Goal: Task Accomplishment & Management: Use online tool/utility

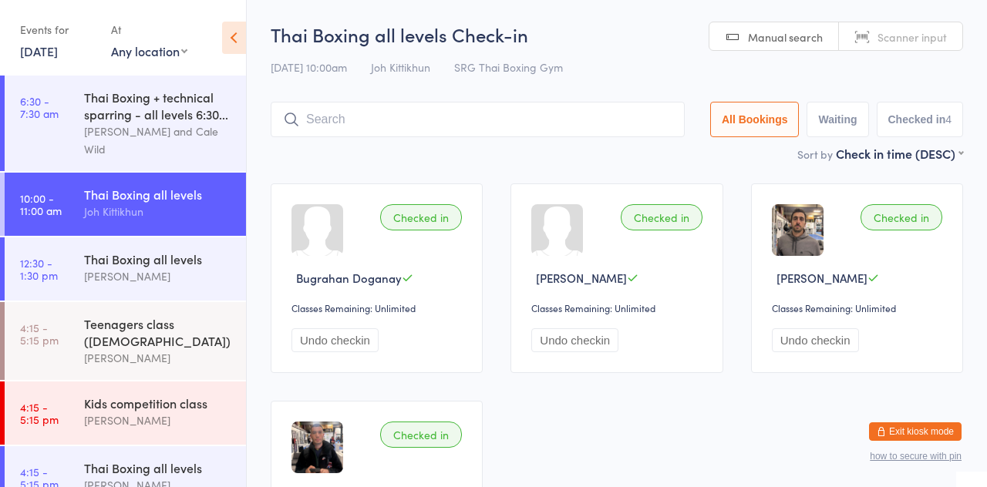
click at [437, 119] on input "search" at bounding box center [478, 119] width 414 height 35
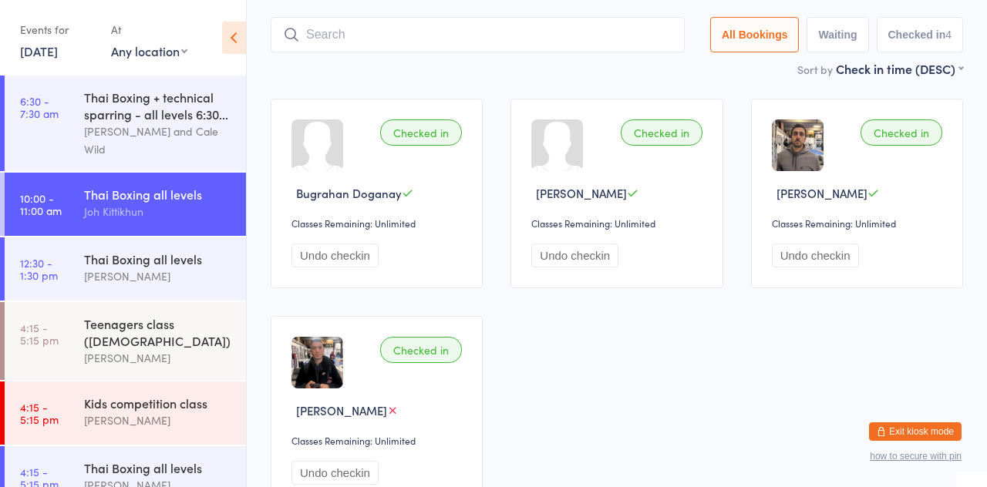
scroll to position [103, 0]
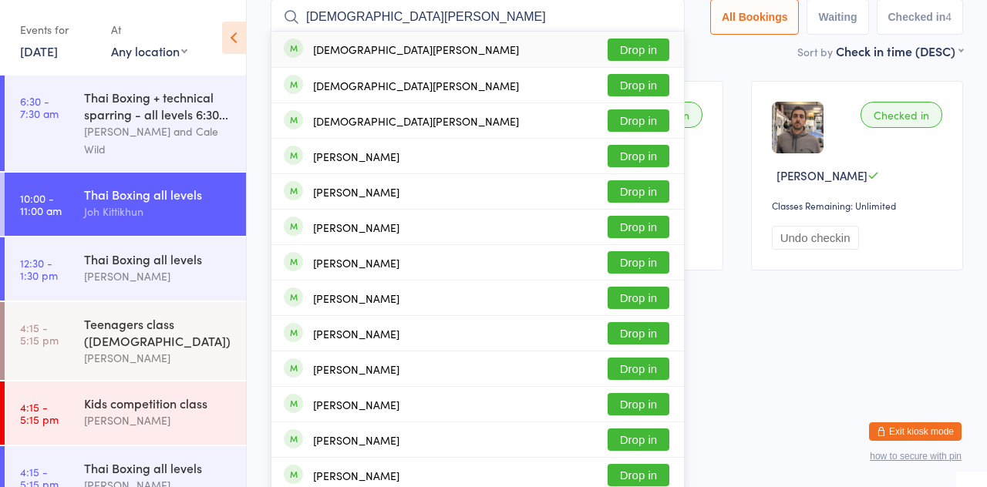
type input "[DEMOGRAPHIC_DATA][PERSON_NAME]"
click at [654, 124] on button "Drop in" at bounding box center [639, 121] width 62 height 22
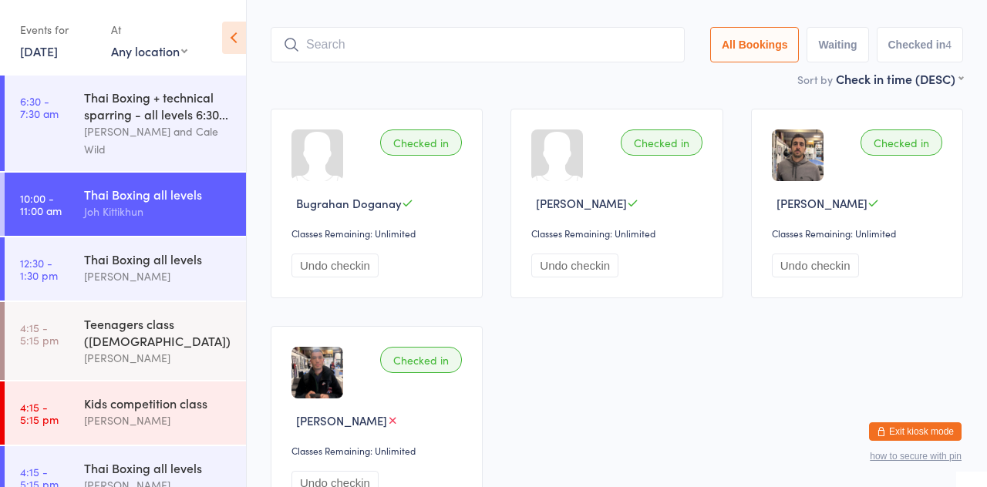
scroll to position [20, 0]
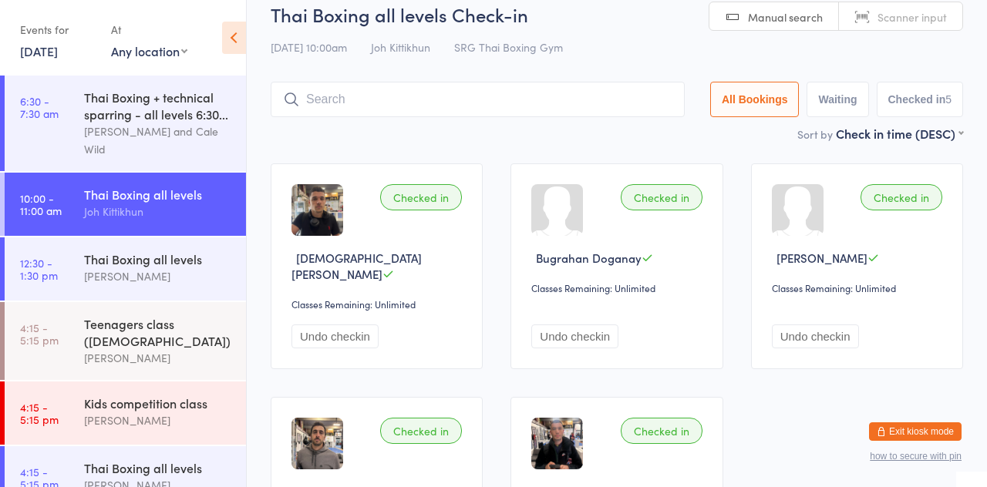
click at [518, 114] on input "search" at bounding box center [478, 99] width 414 height 35
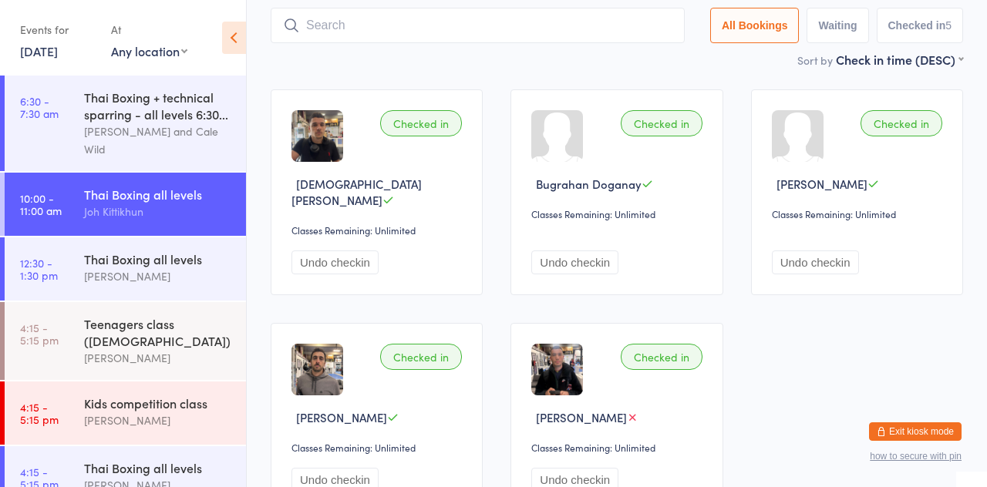
scroll to position [102, 0]
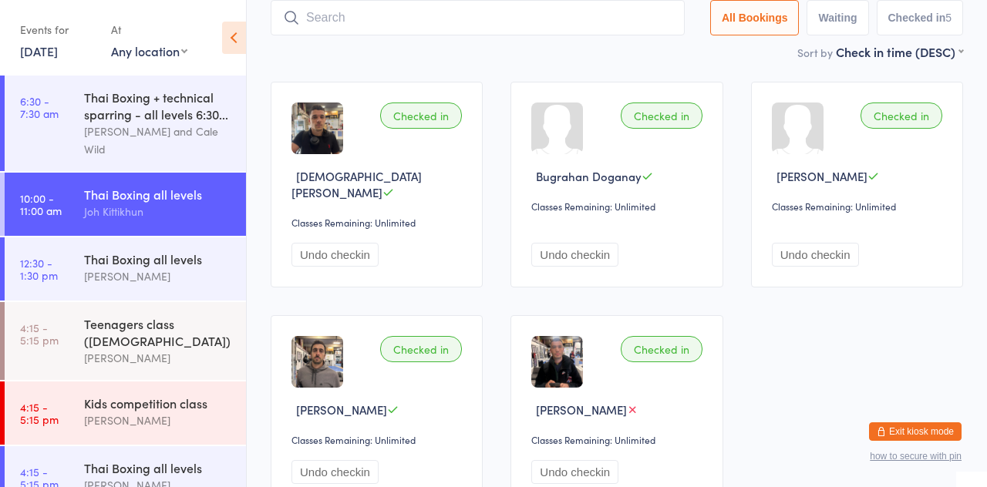
click at [330, 69] on div "Checked in [DEMOGRAPHIC_DATA][PERSON_NAME] Classes Remaining: Unlimited Undo ch…" at bounding box center [617, 293] width 720 height 451
click at [59, 271] on link "12:30 - 1:30 pm Thai Boxing all levels [PERSON_NAME]" at bounding box center [125, 269] width 241 height 63
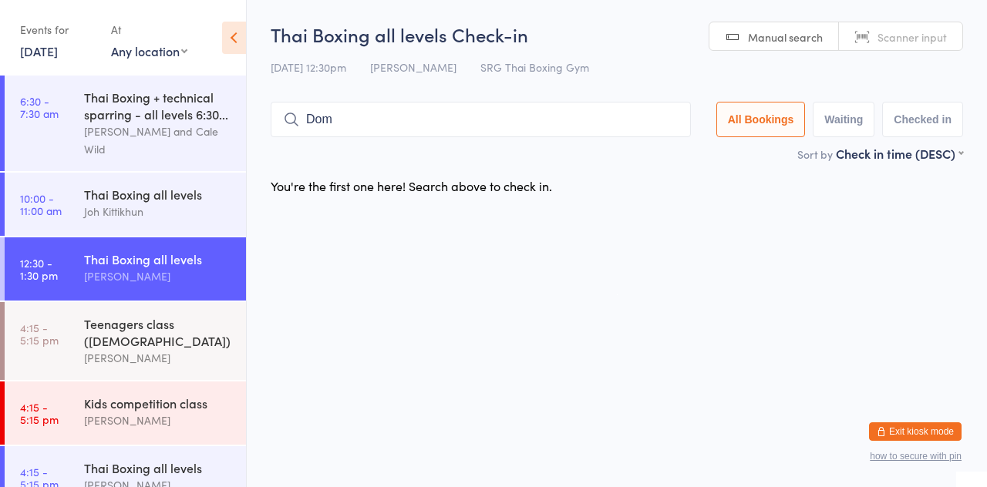
type input "Dom"
click at [652, 147] on button "Drop in" at bounding box center [645, 152] width 62 height 22
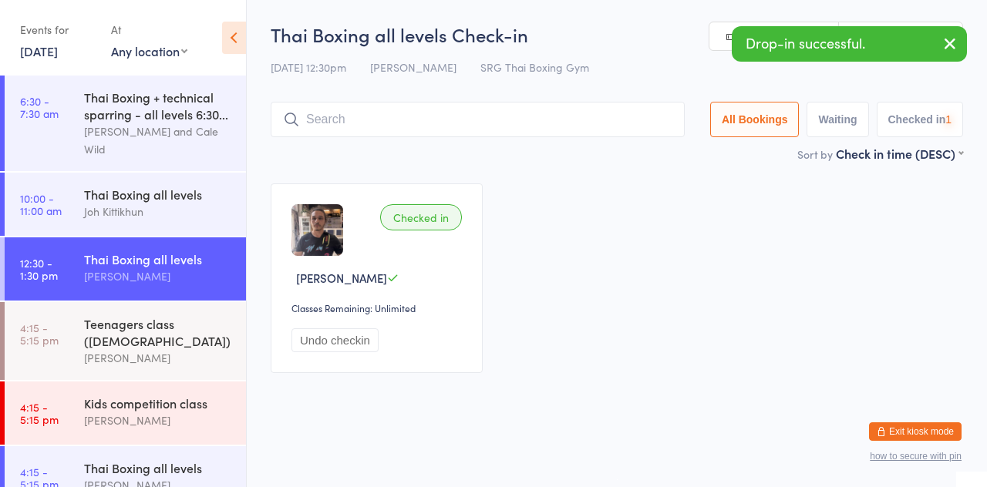
click at [416, 166] on main "Thai Boxing all levels Check-in [DATE] 12:30pm [PERSON_NAME] SRG Thai Boxing Gy…" at bounding box center [617, 205] width 693 height 366
click at [161, 201] on div "Thai Boxing all levels" at bounding box center [158, 194] width 149 height 17
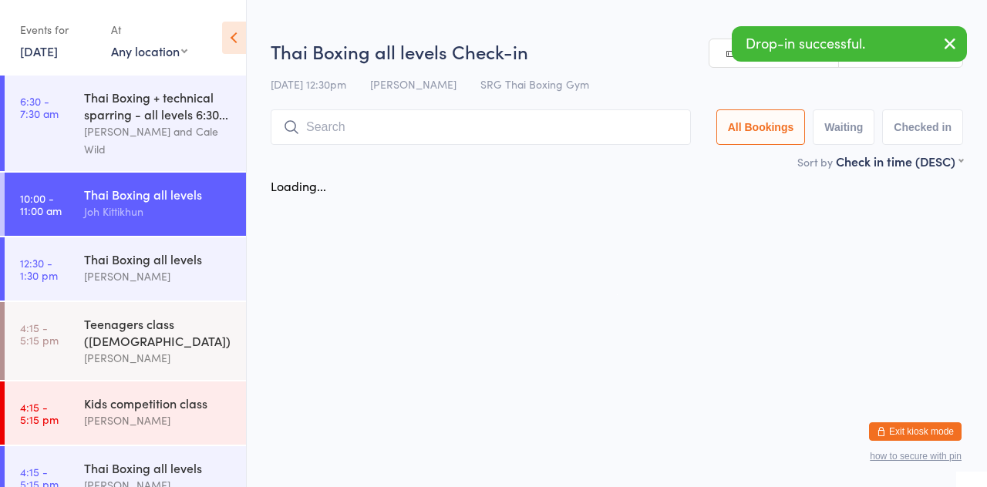
click at [165, 201] on div "Thai Boxing all levels" at bounding box center [158, 194] width 149 height 17
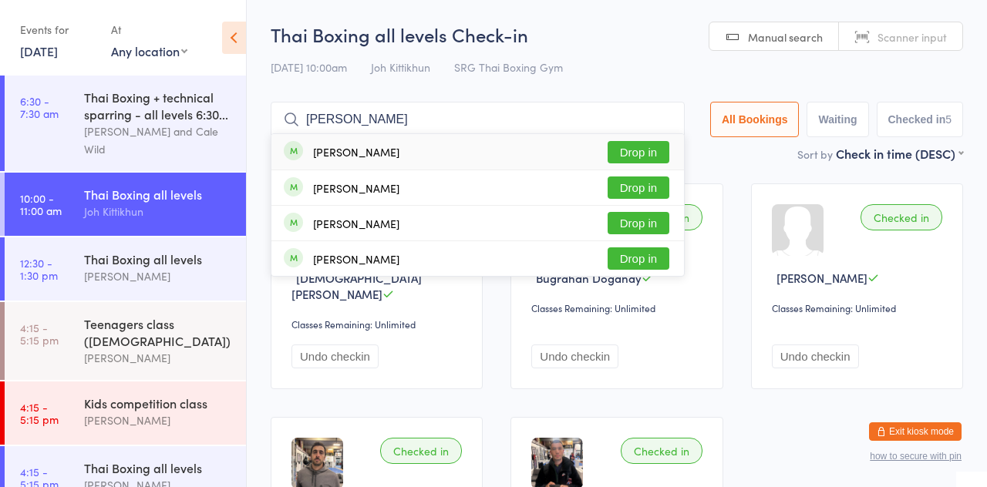
type input "[PERSON_NAME]"
click at [654, 157] on button "Drop in" at bounding box center [639, 152] width 62 height 22
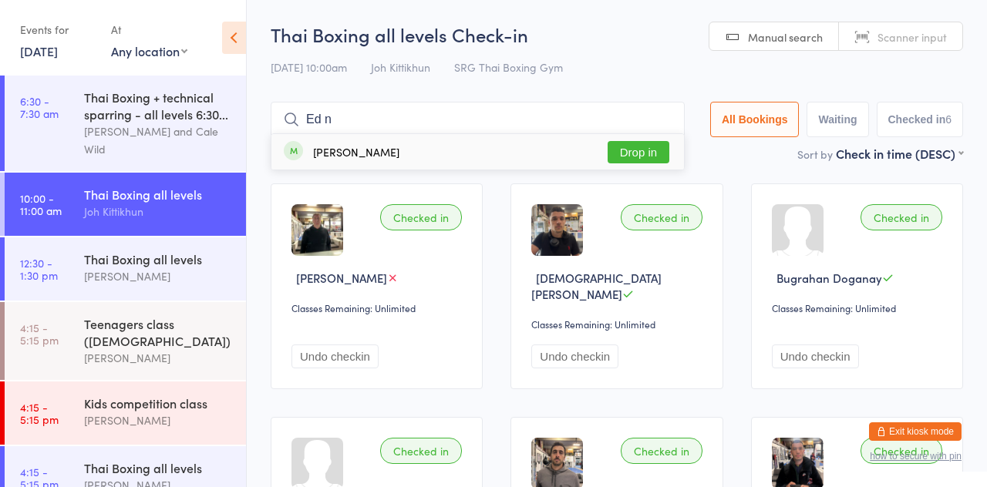
type input "Ed n"
click at [648, 160] on button "Drop in" at bounding box center [639, 152] width 62 height 22
click at [661, 151] on div "Sort by Check in time (DESC) First name (ASC) First name (DESC) Last name (ASC)…" at bounding box center [617, 153] width 693 height 17
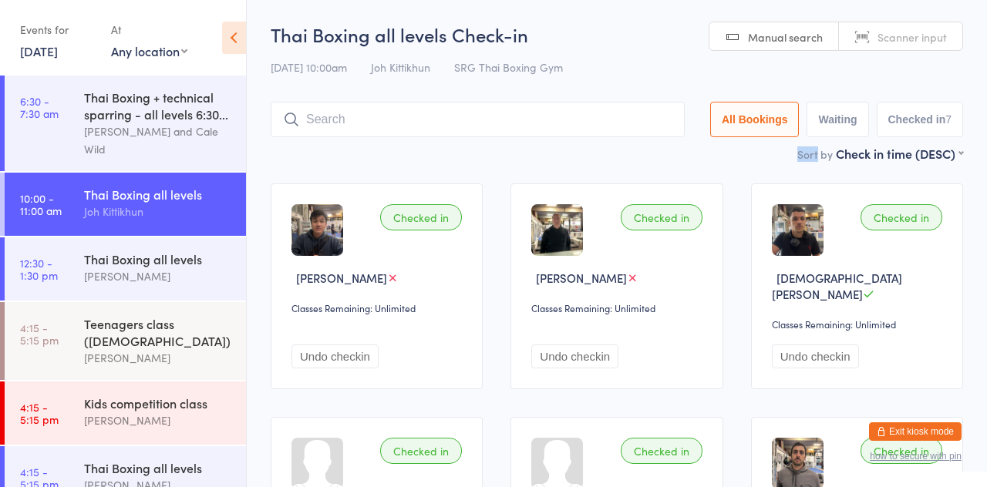
click at [156, 281] on div "[PERSON_NAME]" at bounding box center [158, 277] width 149 height 18
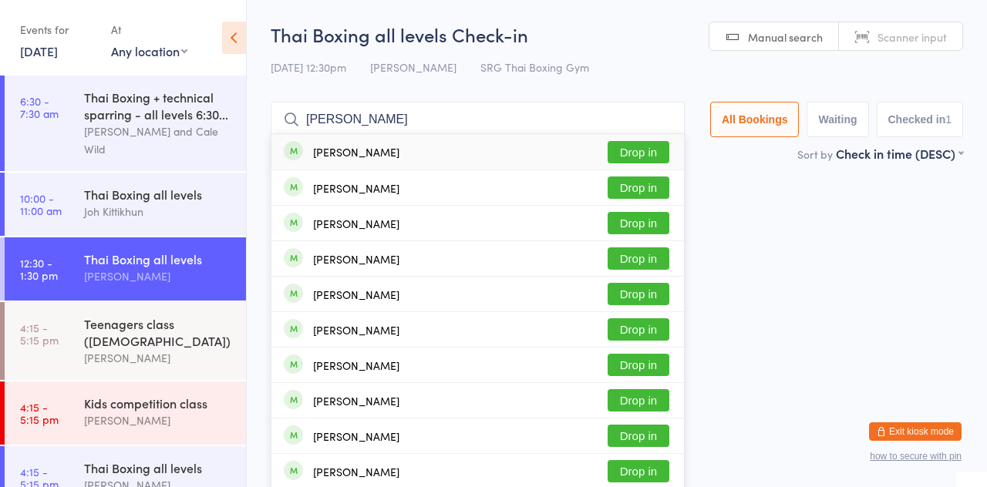
type input "[PERSON_NAME]"
click at [666, 187] on button "Drop in" at bounding box center [639, 188] width 62 height 22
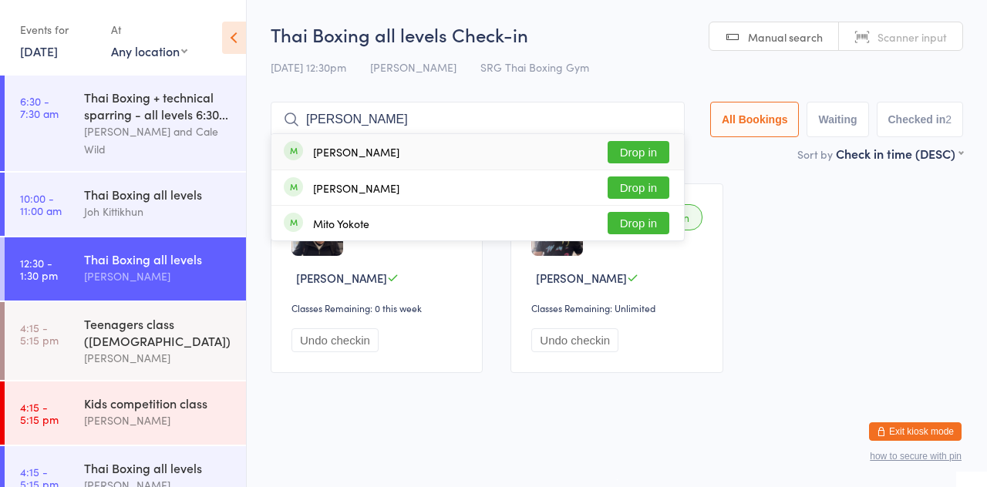
type input "[PERSON_NAME]"
click at [649, 153] on button "Drop in" at bounding box center [639, 152] width 62 height 22
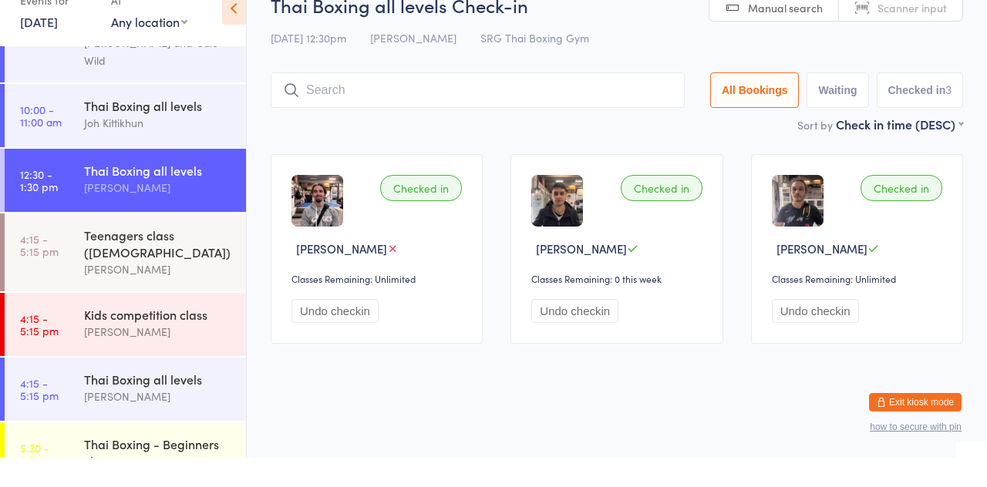
scroll to position [118, 0]
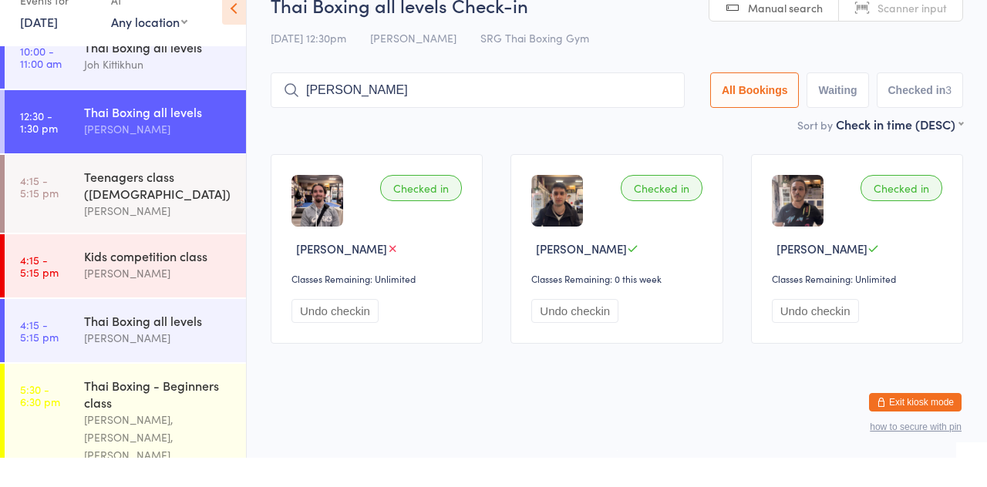
type input "[PERSON_NAME]"
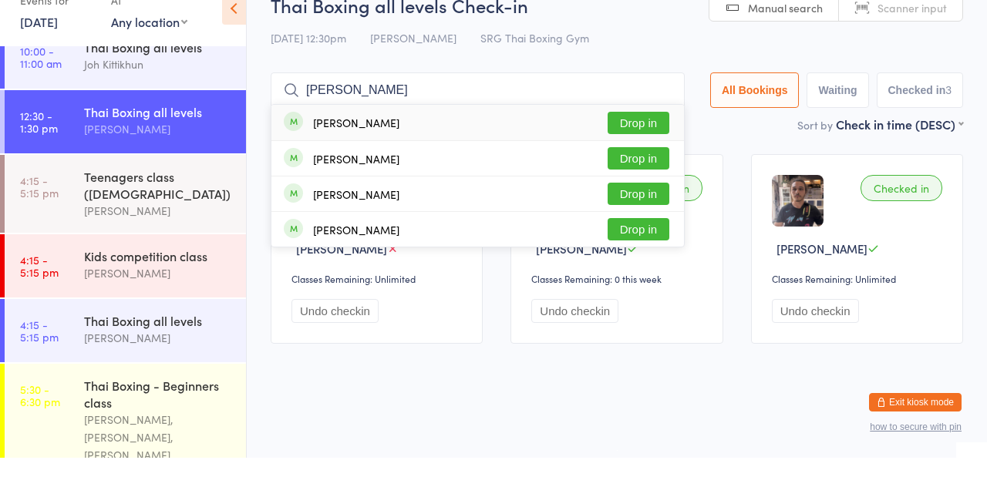
click at [647, 160] on button "Drop in" at bounding box center [639, 152] width 62 height 22
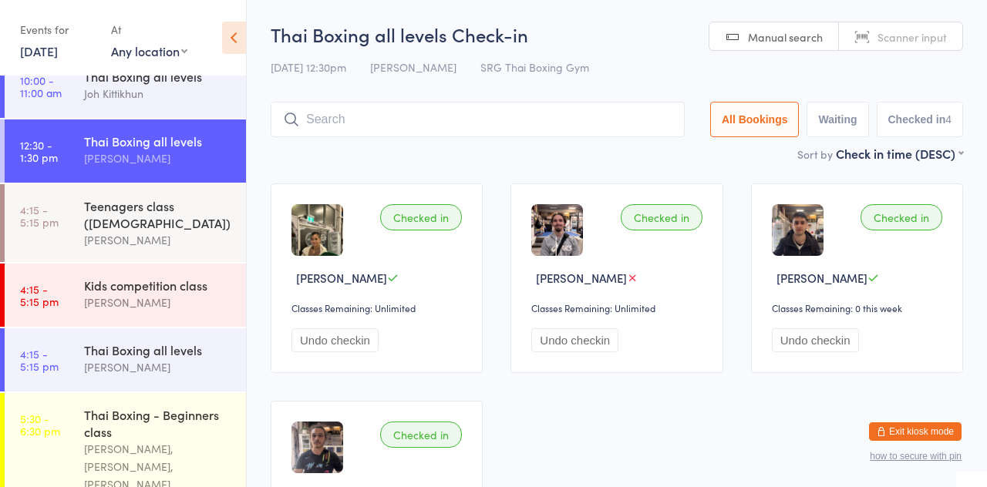
click at [480, 149] on div "Sort by Check in time (DESC) First name (ASC) First name (DESC) Last name (ASC)…" at bounding box center [617, 153] width 693 height 17
